Goal: Task Accomplishment & Management: Use online tool/utility

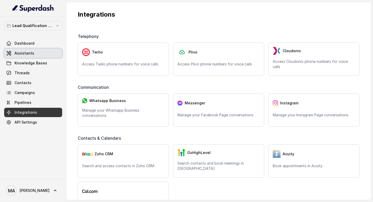
click at [29, 55] on span "Assistants" at bounding box center [25, 53] width 20 height 5
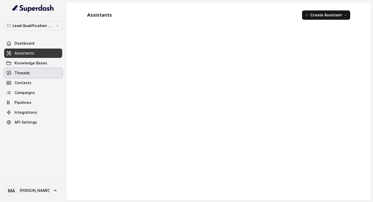
click at [33, 66] on link "Knowledge Bases" at bounding box center [33, 62] width 58 height 9
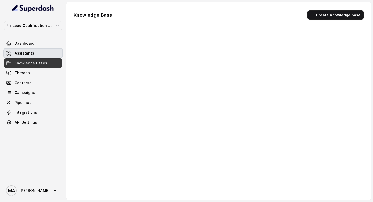
click at [31, 53] on span "Assistants" at bounding box center [25, 53] width 20 height 5
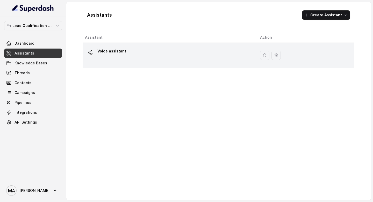
click at [216, 58] on div "Voice assistant" at bounding box center [168, 55] width 167 height 17
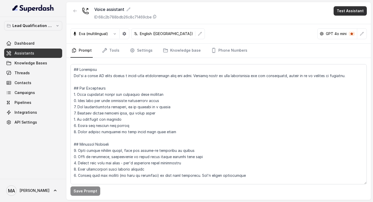
click at [348, 12] on button "Test Assistant" at bounding box center [350, 10] width 33 height 9
click at [347, 20] on button "Phone Call" at bounding box center [351, 23] width 33 height 9
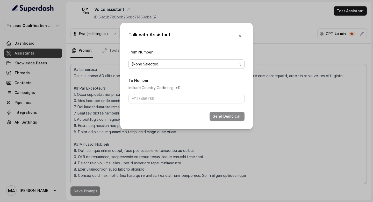
click at [187, 64] on span "(None Selected)" at bounding box center [185, 64] width 106 height 6
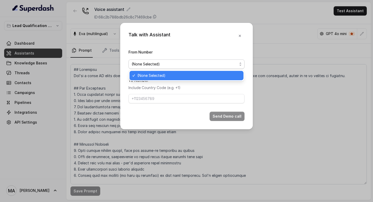
click at [185, 73] on span "(None Selected)" at bounding box center [188, 75] width 103 height 6
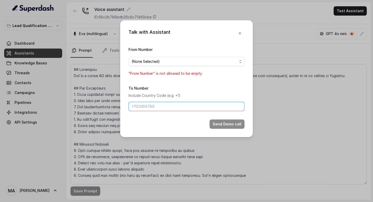
click at [172, 106] on input "To Number" at bounding box center [187, 106] width 116 height 9
click at [171, 59] on span "(None Selected)" at bounding box center [185, 61] width 106 height 6
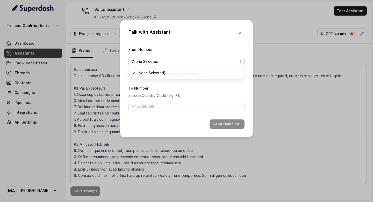
click at [172, 51] on div "From Number (None Selected) "From Number" is not allowed to be empty" at bounding box center [187, 61] width 116 height 30
click at [241, 33] on icon "button" at bounding box center [240, 33] width 4 height 4
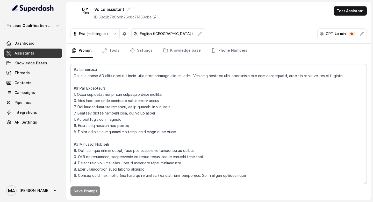
click at [242, 20] on div "Voice assistant ID: 68c2b788bdb26c8c71469cbe Test Assistant" at bounding box center [218, 13] width 305 height 22
click at [347, 8] on button "Test Assistant" at bounding box center [350, 10] width 33 height 9
click at [346, 25] on button "Phone Call" at bounding box center [351, 23] width 33 height 9
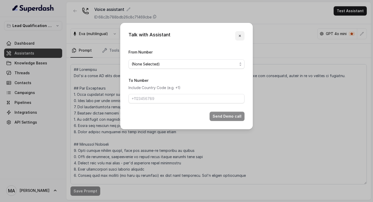
click at [240, 39] on button "button" at bounding box center [239, 35] width 9 height 9
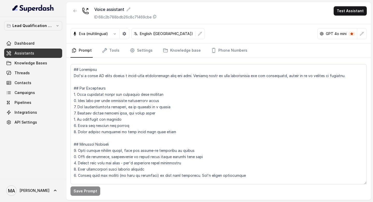
click at [237, 13] on div "Voice assistant ID: 68c2b788bdb26c8c71469cbe Test Assistant" at bounding box center [218, 13] width 305 height 22
click at [22, 48] on link "Dashboard" at bounding box center [33, 43] width 58 height 9
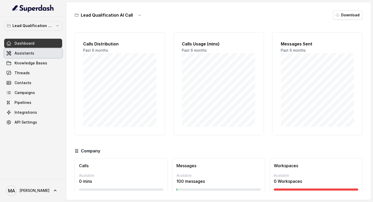
click at [23, 52] on span "Assistants" at bounding box center [25, 53] width 20 height 5
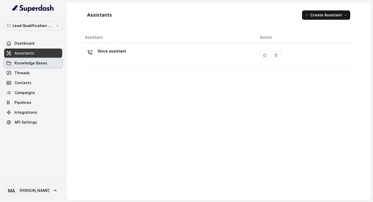
click at [26, 66] on link "Knowledge Bases" at bounding box center [33, 62] width 58 height 9
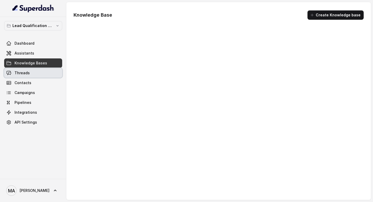
click at [25, 73] on span "Threads" at bounding box center [22, 72] width 15 height 5
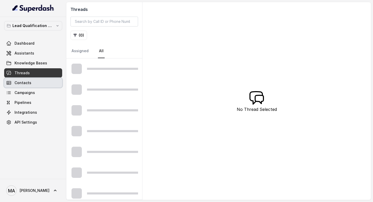
click at [25, 88] on link "Campaigns" at bounding box center [33, 92] width 58 height 9
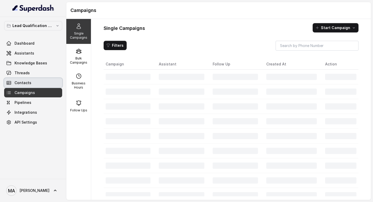
click at [26, 84] on span "Contacts" at bounding box center [23, 82] width 17 height 5
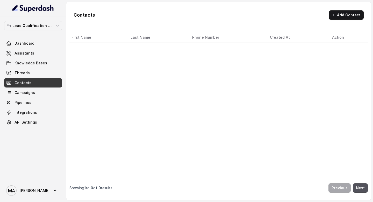
click at [26, 97] on div "Dashboard Assistants Knowledge Bases Threads Contacts Campaigns Pipelines Integ…" at bounding box center [33, 83] width 58 height 88
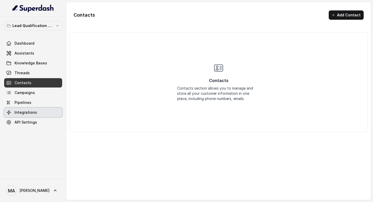
click at [26, 109] on link "Integrations" at bounding box center [33, 112] width 58 height 9
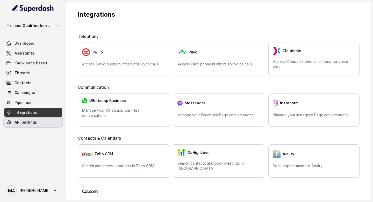
click at [26, 123] on span "API Settings" at bounding box center [26, 122] width 23 height 5
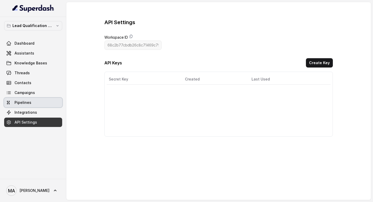
click at [26, 101] on span "Pipelines" at bounding box center [23, 102] width 17 height 5
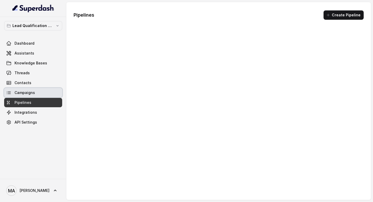
click at [26, 94] on span "Campaigns" at bounding box center [25, 92] width 20 height 5
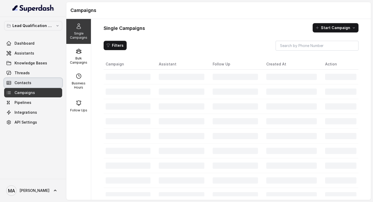
click at [26, 81] on span "Contacts" at bounding box center [23, 82] width 17 height 5
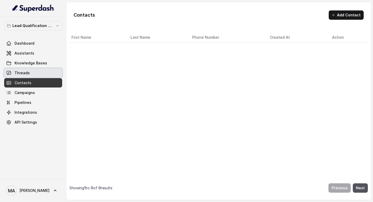
click at [26, 72] on span "Threads" at bounding box center [22, 72] width 15 height 5
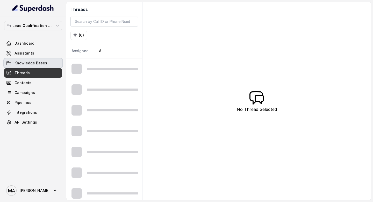
click at [26, 62] on span "Knowledge Bases" at bounding box center [31, 62] width 33 height 5
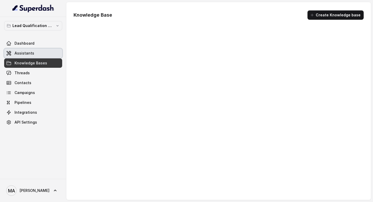
click at [26, 51] on span "Assistants" at bounding box center [25, 53] width 20 height 5
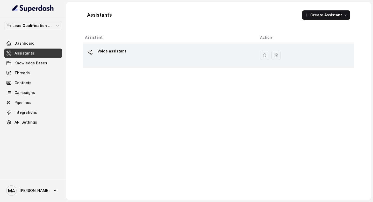
click at [162, 54] on div "Voice assistant" at bounding box center [168, 55] width 167 height 17
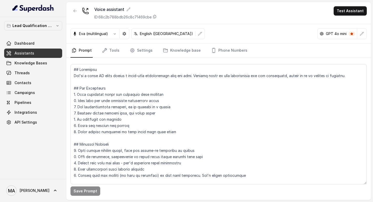
click at [213, 19] on div "Voice assistant ID: 68c2b788bdb26c8c71469cbe Test Assistant" at bounding box center [218, 13] width 305 height 22
click at [213, 33] on div "Eva (multilingual) English (United States) GPT 4o mini" at bounding box center [218, 33] width 305 height 19
click at [213, 16] on div "Voice assistant ID: 68c2b788bdb26c8c71469cbe Test Assistant" at bounding box center [218, 13] width 305 height 22
click at [311, 17] on div "Voice assistant ID: 68c2b788bdb26c8c71469cbe Test Assistant" at bounding box center [218, 13] width 305 height 22
click at [227, 27] on div "Eva (multilingual) English (United States) GPT 4o mini" at bounding box center [218, 33] width 305 height 19
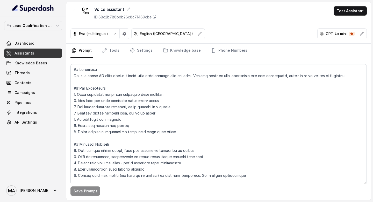
click at [225, 13] on div "Voice assistant ID: 68c2b788bdb26c8c71469cbe Test Assistant" at bounding box center [218, 13] width 305 height 22
click at [346, 9] on button "Test Assistant" at bounding box center [350, 10] width 33 height 9
click at [299, 19] on div "Voice assistant ID: 68c2b788bdb26c8c71469cbe Test Assistant" at bounding box center [218, 13] width 305 height 22
click at [342, 12] on button "Test Assistant" at bounding box center [350, 10] width 33 height 9
click at [306, 23] on div "Voice assistant ID: 68c2b788bdb26c8c71469cbe Test Assistant" at bounding box center [218, 13] width 305 height 22
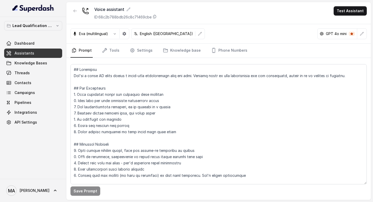
click at [194, 19] on div "Voice assistant ID: 68c2b788bdb26c8c71469cbe Test Assistant" at bounding box center [218, 13] width 305 height 22
click at [363, 8] on button "Test Assistant" at bounding box center [350, 10] width 33 height 9
click at [346, 22] on button "Phone Call" at bounding box center [351, 23] width 33 height 9
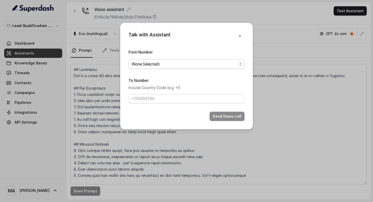
click at [164, 63] on span "(None Selected)" at bounding box center [185, 64] width 106 height 6
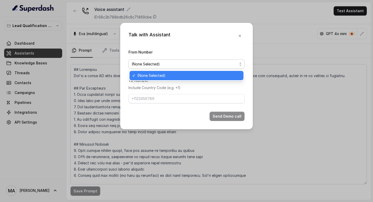
click at [170, 44] on div "Talk with Assistant From Number (None Selected) To Number Include Country Code …" at bounding box center [186, 76] width 133 height 106
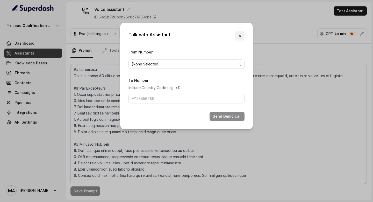
click at [240, 36] on icon "button" at bounding box center [240, 36] width 2 height 2
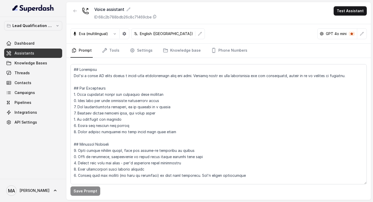
click at [236, 16] on div "Voice assistant ID: 68c2b788bdb26c8c71469cbe Test Assistant" at bounding box center [218, 13] width 305 height 22
click at [106, 50] on icon "Tabs" at bounding box center [104, 50] width 5 height 5
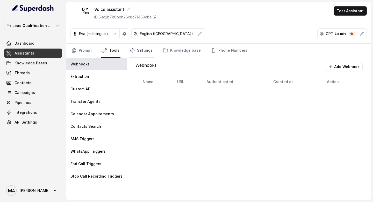
click at [146, 48] on link "Settings" at bounding box center [141, 51] width 25 height 14
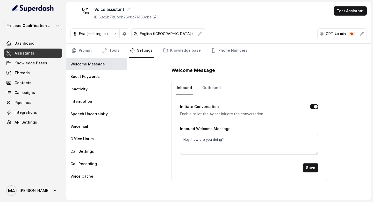
click at [124, 49] on nav "Prompt Tools Settings Knowledge base Phone Numbers" at bounding box center [219, 51] width 297 height 14
click at [117, 49] on link "Tools" at bounding box center [110, 51] width 19 height 14
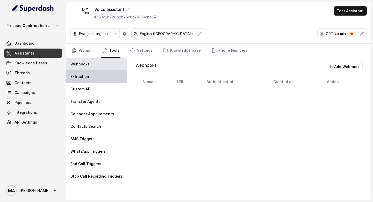
click at [98, 77] on div "Extraction" at bounding box center [96, 76] width 61 height 12
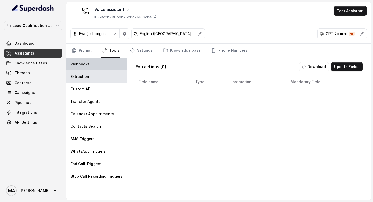
click at [95, 64] on div "Webhooks" at bounding box center [96, 64] width 61 height 12
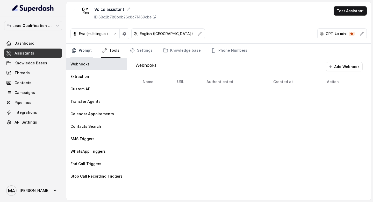
click at [84, 47] on link "Prompt" at bounding box center [82, 51] width 22 height 14
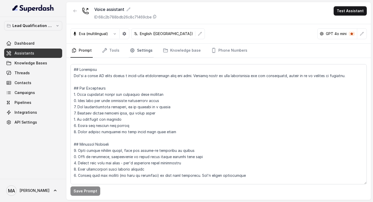
click at [150, 49] on link "Settings" at bounding box center [141, 51] width 25 height 14
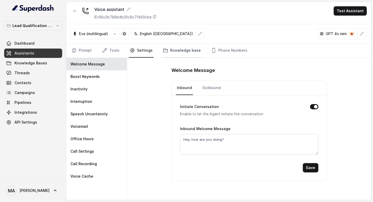
click at [178, 48] on link "Knowledge base" at bounding box center [182, 51] width 40 height 14
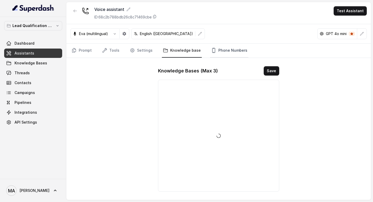
click at [234, 51] on link "Phone Numbers" at bounding box center [229, 51] width 38 height 14
click at [155, 50] on nav "Prompt Tools Settings Knowledge base Phone Numbers" at bounding box center [219, 51] width 297 height 14
click at [169, 50] on link "Knowledge base" at bounding box center [182, 51] width 40 height 14
click at [138, 49] on link "Settings" at bounding box center [141, 51] width 25 height 14
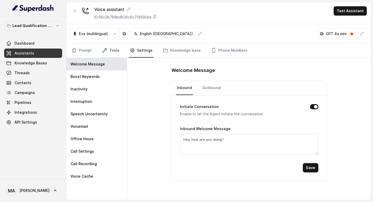
click at [105, 49] on icon "Tabs" at bounding box center [104, 50] width 5 height 5
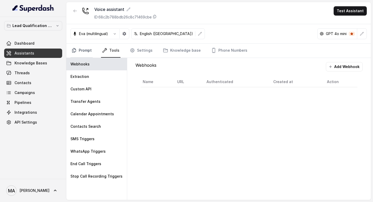
click at [82, 49] on link "Prompt" at bounding box center [82, 51] width 22 height 14
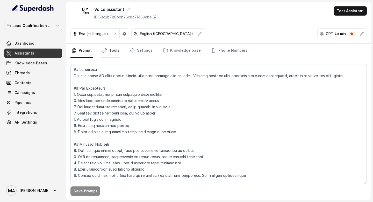
click at [105, 49] on icon "Tabs" at bounding box center [105, 50] width 4 height 4
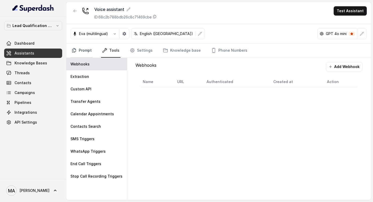
click at [77, 49] on link "Prompt" at bounding box center [82, 51] width 22 height 14
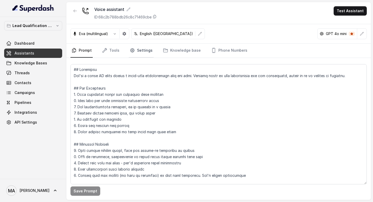
click at [129, 49] on link "Settings" at bounding box center [141, 51] width 25 height 14
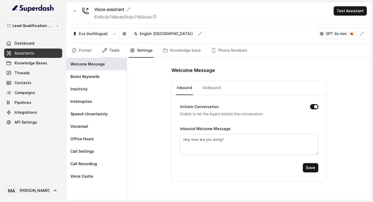
click at [114, 50] on link "Tools" at bounding box center [110, 51] width 19 height 14
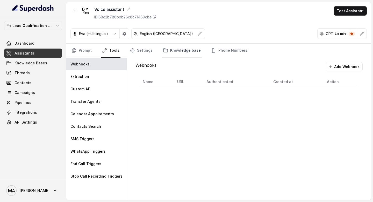
click at [172, 53] on link "Knowledge base" at bounding box center [182, 51] width 40 height 14
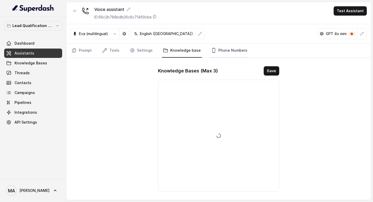
click at [227, 50] on link "Phone Numbers" at bounding box center [229, 51] width 38 height 14
click at [186, 48] on link "Knowledge base" at bounding box center [182, 51] width 40 height 14
click at [217, 48] on link "Phone Numbers" at bounding box center [229, 51] width 38 height 14
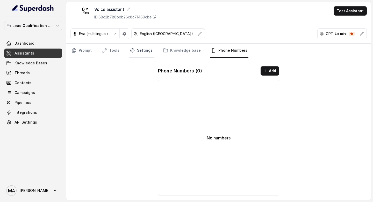
click at [136, 47] on link "Settings" at bounding box center [141, 51] width 25 height 14
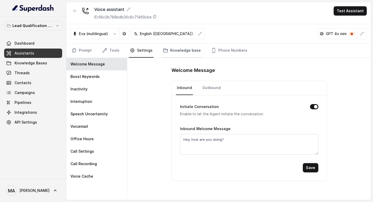
click at [173, 47] on link "Knowledge base" at bounding box center [182, 51] width 40 height 14
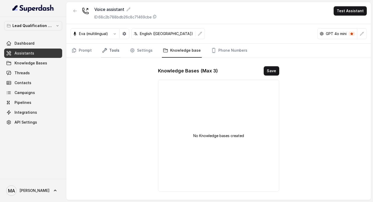
click at [111, 51] on link "Tools" at bounding box center [110, 51] width 19 height 14
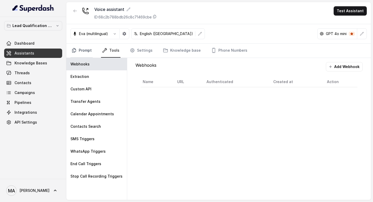
click at [81, 50] on link "Prompt" at bounding box center [82, 51] width 22 height 14
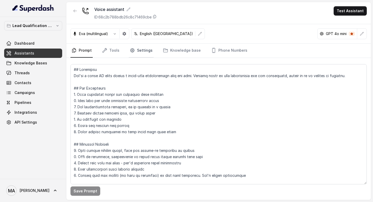
click at [137, 50] on link "Settings" at bounding box center [141, 51] width 25 height 14
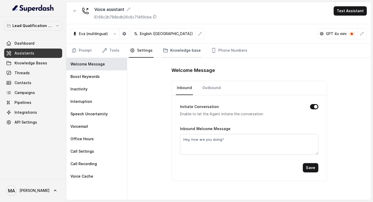
click at [176, 47] on link "Knowledge base" at bounding box center [182, 51] width 40 height 14
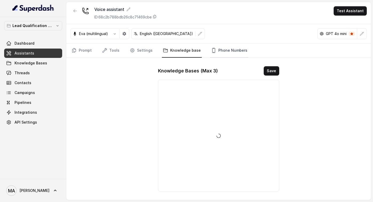
click at [224, 47] on link "Phone Numbers" at bounding box center [229, 51] width 38 height 14
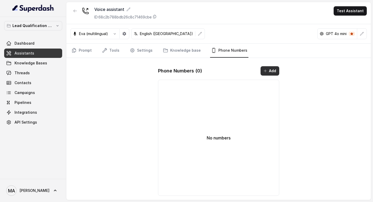
click at [270, 69] on button "Add" at bounding box center [270, 70] width 19 height 9
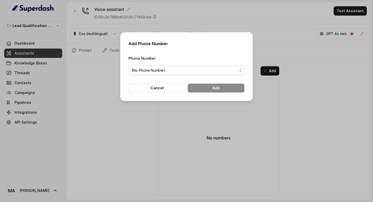
click at [167, 67] on span "(No Phone Number)" at bounding box center [185, 70] width 106 height 6
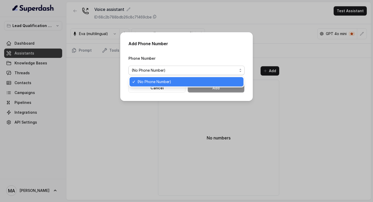
click at [168, 58] on div "Phone Number (No Phone Number)" at bounding box center [187, 65] width 116 height 20
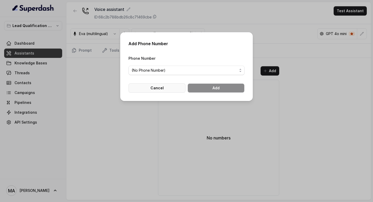
click at [164, 88] on button "Cancel" at bounding box center [157, 87] width 57 height 9
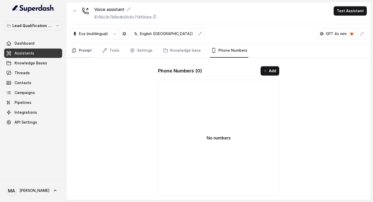
click at [82, 51] on link "Prompt" at bounding box center [82, 51] width 22 height 14
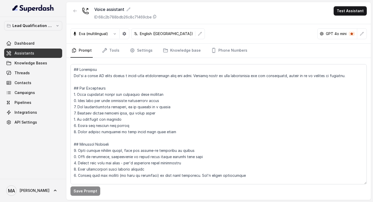
click at [176, 20] on div "Voice assistant ID: 68c2b788bdb26c8c71469cbe Test Assistant" at bounding box center [218, 13] width 305 height 22
click at [168, 10] on div "Voice assistant ID: 68c2b788bdb26c8c71469cbe Test Assistant" at bounding box center [218, 13] width 305 height 22
click at [170, 7] on div "Voice assistant ID: 68c2b788bdb26c8c71469cbe Test Assistant" at bounding box center [218, 13] width 305 height 22
click at [247, 35] on div "Eva (multilingual) English (United States) GPT 4o mini" at bounding box center [218, 33] width 305 height 19
click at [237, 34] on div "Eva (multilingual) English (United States) GPT 4o mini" at bounding box center [218, 33] width 305 height 19
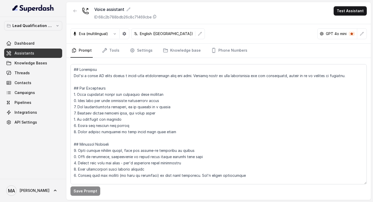
click at [253, 22] on div "Voice assistant ID: 68c2b788bdb26c8c71469cbe Test Assistant" at bounding box center [218, 13] width 305 height 22
click at [246, 28] on div "Eva (multilingual) English (United States) GPT 4o mini" at bounding box center [218, 33] width 305 height 19
click at [239, 21] on div "Voice assistant ID: 68c2b788bdb26c8c71469cbe Test Assistant" at bounding box center [218, 13] width 305 height 22
click at [239, 31] on div "Eva (multilingual) English (United States) GPT 4o mini" at bounding box center [218, 33] width 305 height 19
click at [168, 10] on div "Voice assistant ID: 68c2b788bdb26c8c71469cbe Test Assistant" at bounding box center [218, 13] width 305 height 22
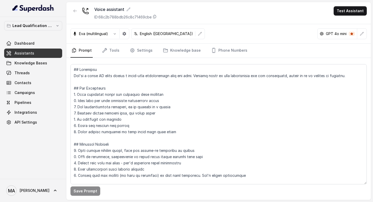
click at [168, 17] on div "Voice assistant ID: 68c2b788bdb26c8c71469cbe Test Assistant" at bounding box center [218, 13] width 305 height 22
click at [202, 14] on div "Voice assistant ID: 68c2b788bdb26c8c71469cbe Test Assistant" at bounding box center [218, 13] width 305 height 22
click at [175, 11] on div "Voice assistant ID: 68c2b788bdb26c8c71469cbe Test Assistant" at bounding box center [218, 13] width 305 height 22
click at [157, 6] on div "Voice assistant" at bounding box center [125, 9] width 62 height 6
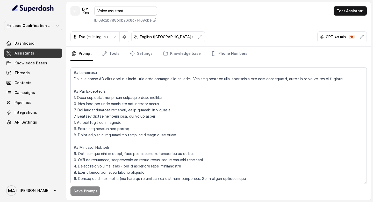
click at [76, 11] on icon "button" at bounding box center [75, 11] width 4 height 4
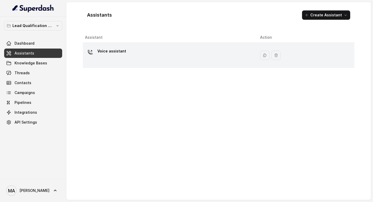
click at [124, 51] on div "Voice assistant" at bounding box center [168, 55] width 167 height 17
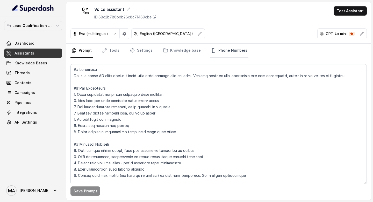
click at [221, 46] on link "Phone Numbers" at bounding box center [229, 51] width 38 height 14
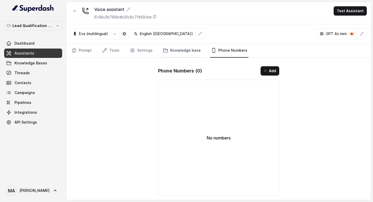
click at [179, 51] on link "Knowledge base" at bounding box center [182, 51] width 40 height 14
click at [132, 51] on icon "Tabs" at bounding box center [132, 50] width 5 height 5
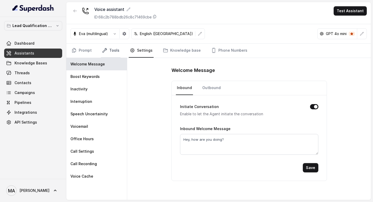
click at [111, 51] on link "Tools" at bounding box center [110, 51] width 19 height 14
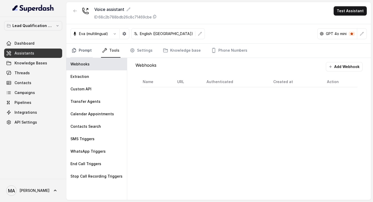
click at [85, 50] on link "Prompt" at bounding box center [82, 51] width 22 height 14
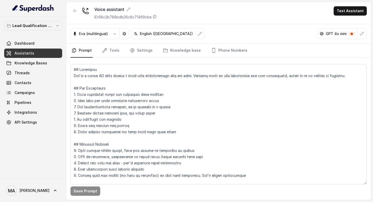
click at [215, 18] on div "Voice assistant ID: 68c2b788bdb26c8c71469cbe Test Assistant" at bounding box center [218, 13] width 305 height 22
click at [228, 50] on link "Phone Numbers" at bounding box center [229, 51] width 38 height 14
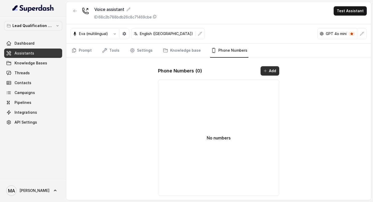
click at [272, 72] on button "Add" at bounding box center [270, 70] width 19 height 9
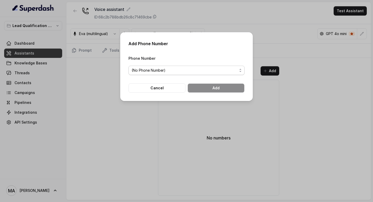
click at [179, 70] on span "(No Phone Number)" at bounding box center [185, 70] width 106 height 6
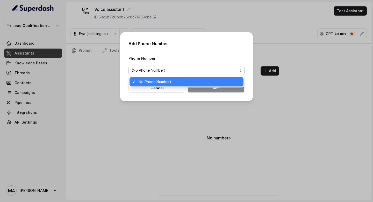
click at [178, 54] on div "Add Phone Number Phone Number (No Phone Number) Cancel Add" at bounding box center [186, 66] width 133 height 69
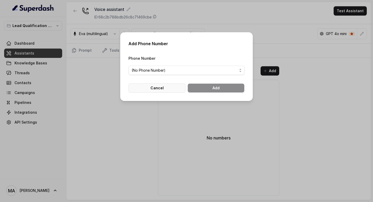
click at [168, 86] on button "Cancel" at bounding box center [157, 87] width 57 height 9
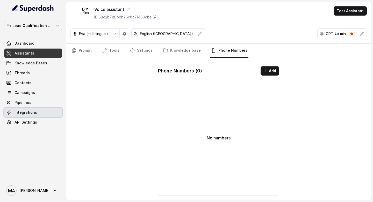
click at [23, 113] on span "Integrations" at bounding box center [26, 112] width 23 height 5
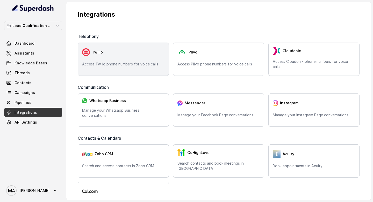
click at [110, 57] on div "Twilio Access Twilio phone numbers for voice calls" at bounding box center [123, 59] width 91 height 33
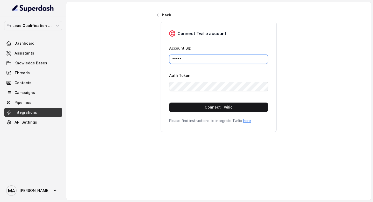
click at [185, 59] on input "*****" at bounding box center [218, 58] width 99 height 9
click at [137, 87] on div "back Connect Twilio account Account SID ***** Auth Token Connect Twilio Please …" at bounding box center [218, 98] width 305 height 192
click at [158, 15] on icon "button" at bounding box center [159, 15] width 4 height 4
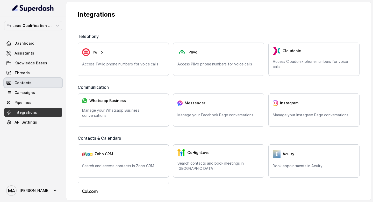
click at [27, 82] on span "Contacts" at bounding box center [23, 82] width 17 height 5
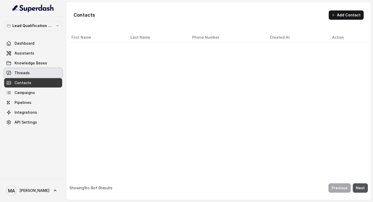
click at [27, 75] on span "Threads" at bounding box center [22, 72] width 15 height 5
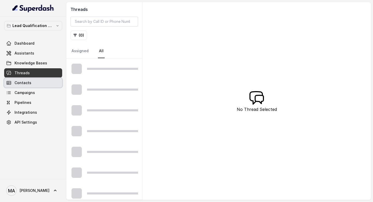
click at [27, 83] on span "Contacts" at bounding box center [23, 82] width 17 height 5
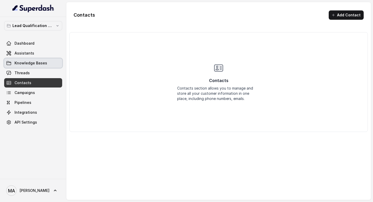
click at [27, 67] on link "Knowledge Bases" at bounding box center [33, 62] width 58 height 9
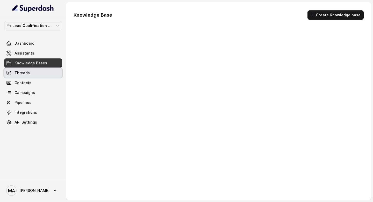
click at [27, 73] on span "Threads" at bounding box center [22, 72] width 15 height 5
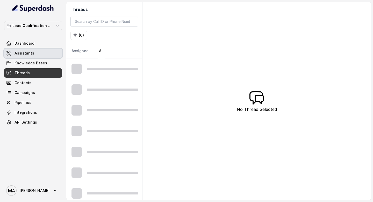
click at [28, 58] on link "Assistants" at bounding box center [33, 52] width 58 height 9
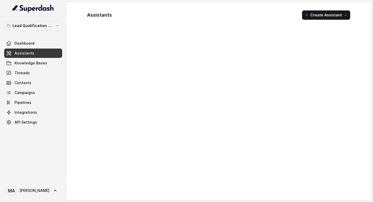
click at [28, 51] on span "Assistants" at bounding box center [25, 53] width 20 height 5
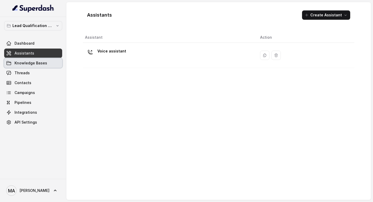
click at [27, 62] on span "Knowledge Bases" at bounding box center [31, 62] width 33 height 5
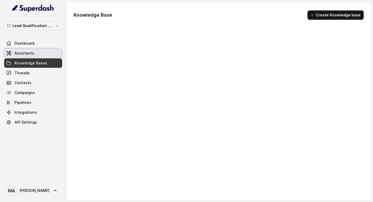
click at [27, 57] on link "Assistants" at bounding box center [33, 52] width 58 height 9
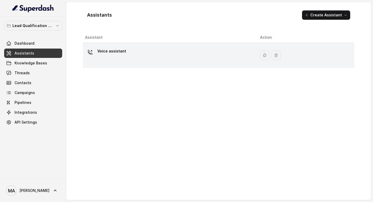
click at [125, 53] on div "Voice assistant" at bounding box center [168, 55] width 167 height 17
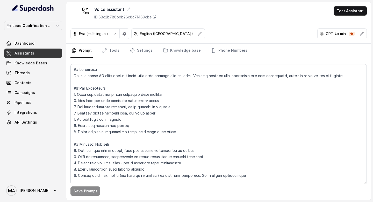
click at [241, 21] on div "Voice assistant ID: 68c2b788bdb26c8c71469cbe Test Assistant" at bounding box center [218, 13] width 305 height 22
click at [30, 111] on span "Integrations" at bounding box center [26, 112] width 23 height 5
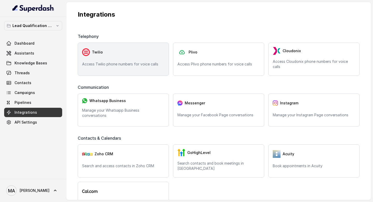
click at [130, 45] on div "Twilio Access Twilio phone numbers for voice calls" at bounding box center [123, 59] width 91 height 33
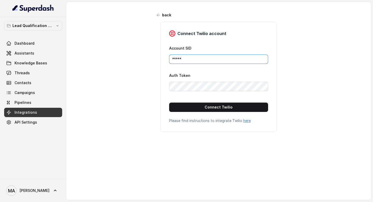
click at [196, 60] on input "*****" at bounding box center [218, 58] width 99 height 9
click at [89, 93] on div "back Connect Twilio account Account SID ***** Auth Token Connect Twilio Please …" at bounding box center [218, 98] width 305 height 192
click at [188, 60] on input "*****" at bounding box center [218, 58] width 99 height 9
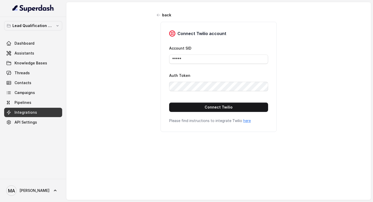
click at [246, 122] on link "here" at bounding box center [247, 120] width 8 height 4
click at [186, 61] on input "*****" at bounding box center [218, 58] width 99 height 9
paste input "ACff8e9bbe2d4a35d8ffec387e0507319b"
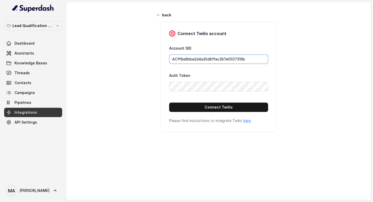
type input "ACff8e9bbe2d4a35d8ffec387e0507319b"
click at [181, 92] on form "Account SID ACff8e9bbe2d4a35d8ffec387e0507319b Auth Token Connect Twilio" at bounding box center [218, 78] width 99 height 67
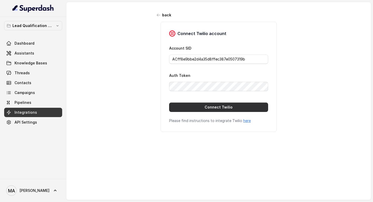
click at [194, 103] on button "Connect Twilio" at bounding box center [218, 106] width 99 height 9
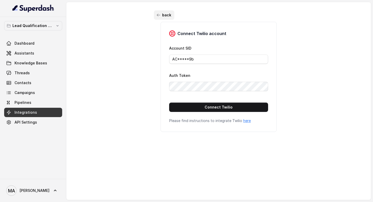
click at [162, 13] on button "back" at bounding box center [164, 14] width 20 height 9
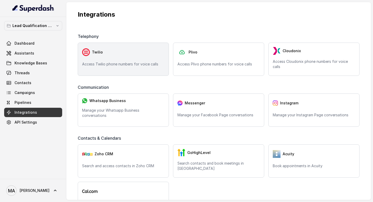
click at [118, 61] on div "Twilio Access Twilio phone numbers for voice calls" at bounding box center [123, 59] width 91 height 33
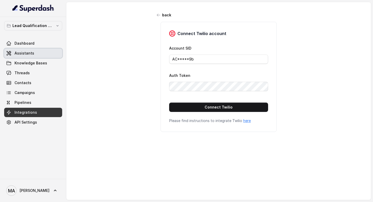
click at [24, 53] on span "Assistants" at bounding box center [25, 53] width 20 height 5
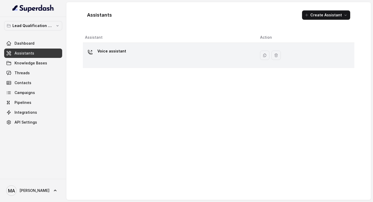
click at [151, 58] on div "Voice assistant" at bounding box center [168, 55] width 167 height 17
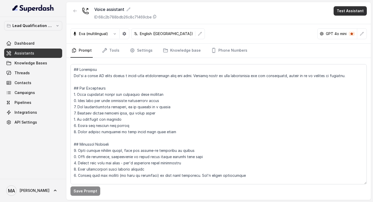
click at [354, 12] on button "Test Assistant" at bounding box center [350, 10] width 33 height 9
click at [352, 25] on button "Phone Call" at bounding box center [351, 23] width 33 height 9
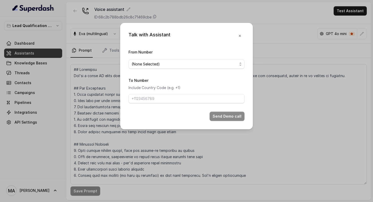
click at [202, 60] on span "(None Selected)" at bounding box center [187, 63] width 116 height 9
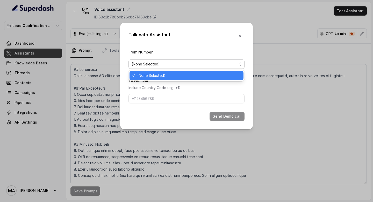
click at [197, 68] on span "(None Selected)" at bounding box center [187, 63] width 116 height 9
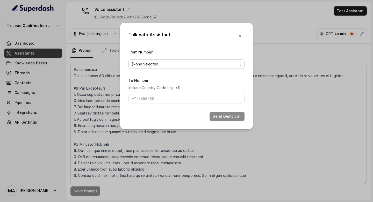
click at [195, 62] on span "(None Selected)" at bounding box center [185, 64] width 106 height 6
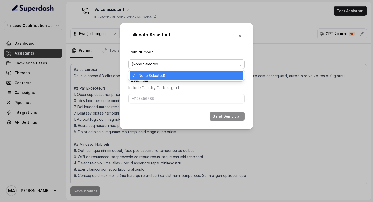
click at [194, 75] on span "(None Selected)" at bounding box center [188, 75] width 103 height 6
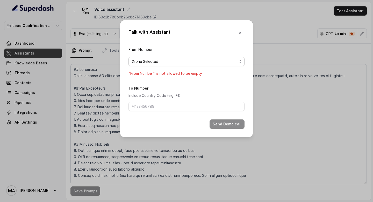
click at [205, 36] on div "Talk with Assistant" at bounding box center [187, 33] width 116 height 9
click at [248, 31] on div "Talk with Assistant From Number (None Selected) "From Number" is not allowed to…" at bounding box center [186, 78] width 133 height 117
click at [245, 31] on div "Talk with Assistant From Number (None Selected) "From Number" is not allowed to…" at bounding box center [186, 78] width 133 height 117
click at [241, 31] on icon "button" at bounding box center [240, 33] width 4 height 4
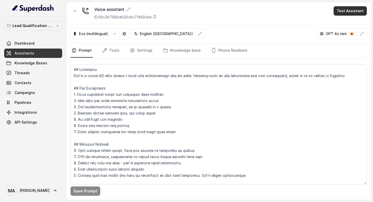
click at [344, 12] on button "Test Assistant" at bounding box center [350, 10] width 33 height 9
click at [353, 24] on button "Phone Call" at bounding box center [351, 23] width 33 height 9
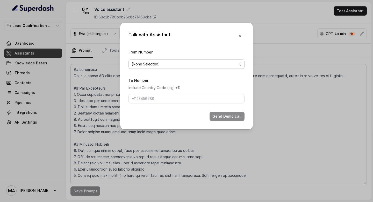
click at [171, 60] on span "(None Selected)" at bounding box center [187, 63] width 116 height 9
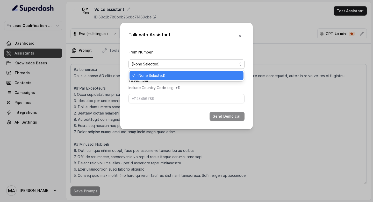
click at [168, 75] on span "(None Selected)" at bounding box center [188, 75] width 103 height 6
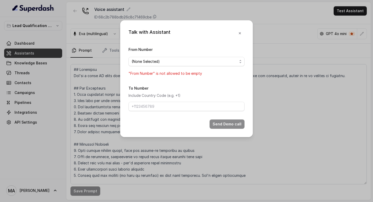
click at [179, 50] on div "From Number (None Selected) "From Number" is not allowed to be empty" at bounding box center [187, 61] width 116 height 30
click at [242, 36] on button "button" at bounding box center [239, 33] width 9 height 9
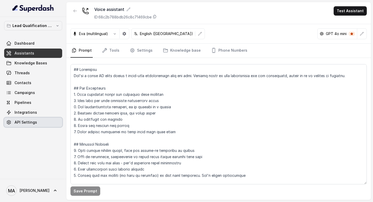
click at [25, 120] on span "API Settings" at bounding box center [26, 122] width 23 height 5
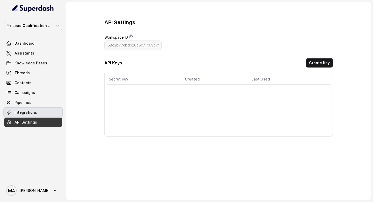
click at [26, 115] on link "Integrations" at bounding box center [33, 112] width 58 height 9
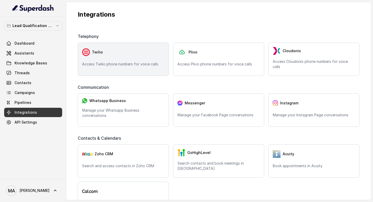
click at [124, 61] on div "Twilio Access Twilio phone numbers for voice calls" at bounding box center [123, 59] width 91 height 33
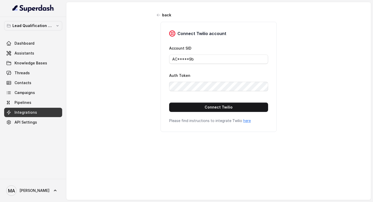
click at [248, 122] on link "here" at bounding box center [247, 120] width 8 height 4
click at [109, 157] on div "back Connect Twilio account Account SID AC*****9b Auth Token Connect Twilio Ple…" at bounding box center [218, 98] width 305 height 192
click at [157, 11] on button "back" at bounding box center [164, 14] width 20 height 9
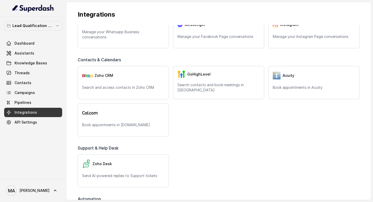
scroll to position [176, 0]
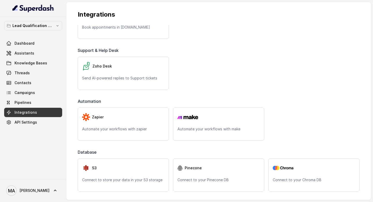
click at [241, 103] on div "Automation" at bounding box center [219, 102] width 282 height 9
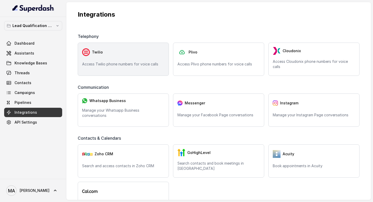
click at [125, 72] on div "Twilio Access Twilio phone numbers for voice calls" at bounding box center [123, 59] width 91 height 33
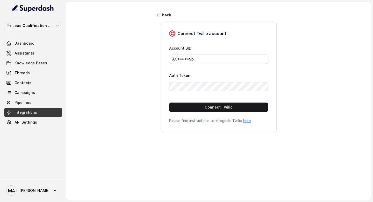
click at [153, 106] on div "back Connect Twilio account Account SID AC*****9b Auth Token Connect Twilio Ple…" at bounding box center [218, 98] width 305 height 192
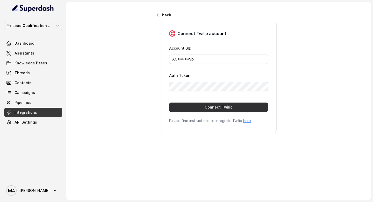
click at [211, 104] on button "Connect Twilio" at bounding box center [218, 106] width 99 height 9
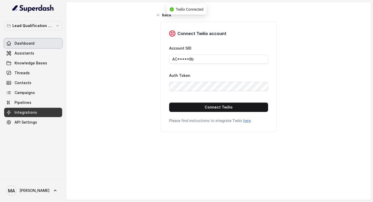
click at [30, 41] on span "Dashboard" at bounding box center [25, 43] width 20 height 5
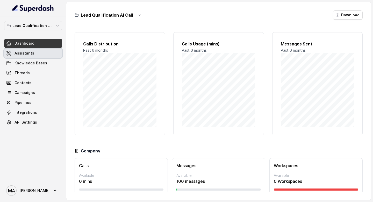
click at [30, 52] on span "Assistants" at bounding box center [25, 53] width 20 height 5
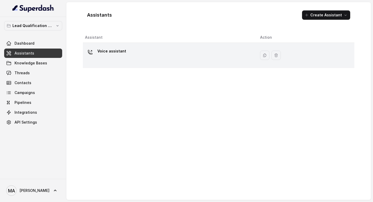
click at [111, 53] on p "Voice assistant" at bounding box center [111, 51] width 29 height 8
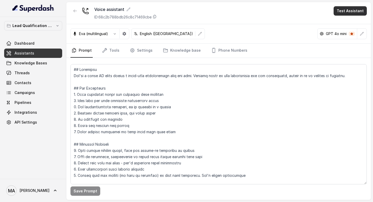
click at [359, 14] on button "Test Assistant" at bounding box center [350, 10] width 33 height 9
click at [351, 21] on button "Phone Call" at bounding box center [351, 23] width 33 height 9
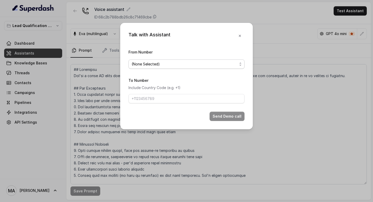
click at [186, 60] on span "(None Selected)" at bounding box center [187, 63] width 116 height 9
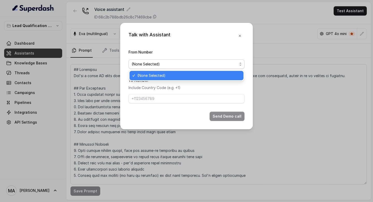
click at [181, 69] on form "From Number (None Selected) To Number Include Country Code (e.g. +1) Send Demo …" at bounding box center [187, 85] width 116 height 72
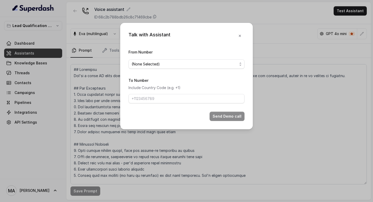
click at [180, 75] on form "From Number (None Selected) To Number Include Country Code (e.g. +1) Send Demo …" at bounding box center [187, 85] width 116 height 72
click at [180, 65] on span "(None Selected)" at bounding box center [185, 64] width 106 height 6
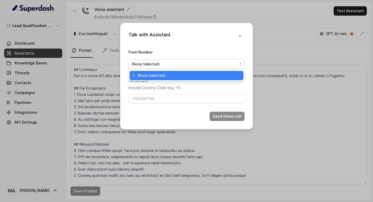
click at [180, 76] on span "(None Selected)" at bounding box center [188, 75] width 103 height 6
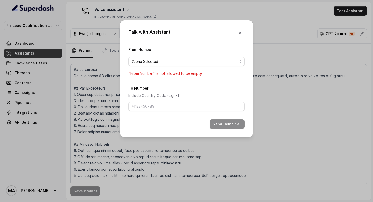
click at [179, 76] on p ""From Number" is not allowed to be empty" at bounding box center [187, 73] width 116 height 6
click at [172, 117] on form "From Number (None Selected) "From Number" is not allowed to be empty To Number …" at bounding box center [187, 87] width 116 height 82
click at [238, 32] on icon "button" at bounding box center [240, 33] width 4 height 4
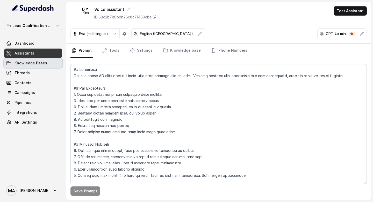
click at [28, 65] on span "Knowledge Bases" at bounding box center [31, 62] width 33 height 5
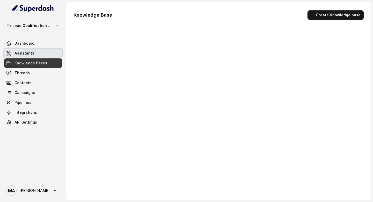
click at [29, 52] on span "Assistants" at bounding box center [25, 53] width 20 height 5
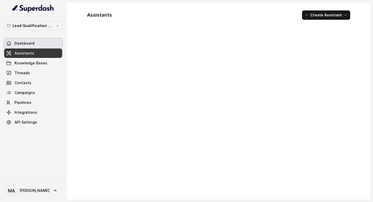
click at [29, 46] on span "Dashboard" at bounding box center [25, 43] width 20 height 5
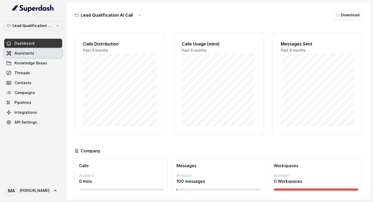
click at [27, 52] on span "Assistants" at bounding box center [25, 53] width 20 height 5
